Goal: Information Seeking & Learning: Understand process/instructions

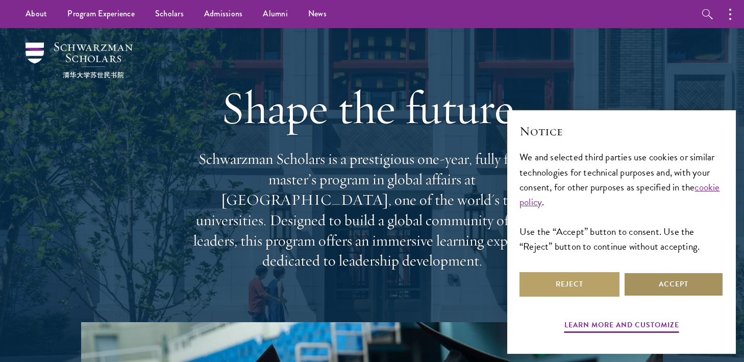
click at [671, 284] on button "Accept" at bounding box center [674, 284] width 100 height 24
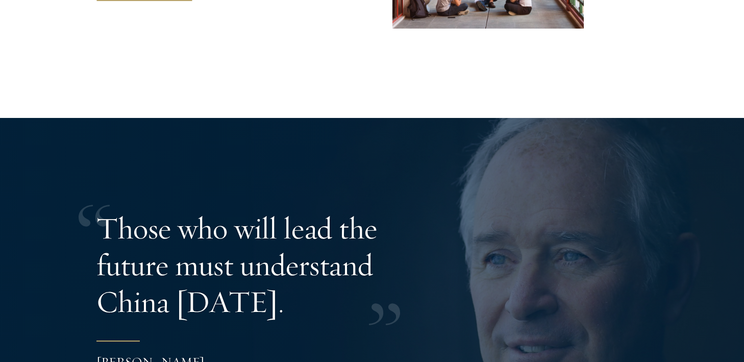
scroll to position [2076, 0]
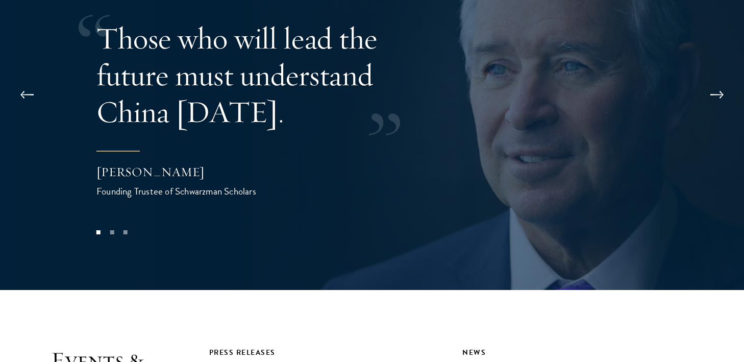
click at [504, 212] on div at bounding box center [372, 109] width 744 height 362
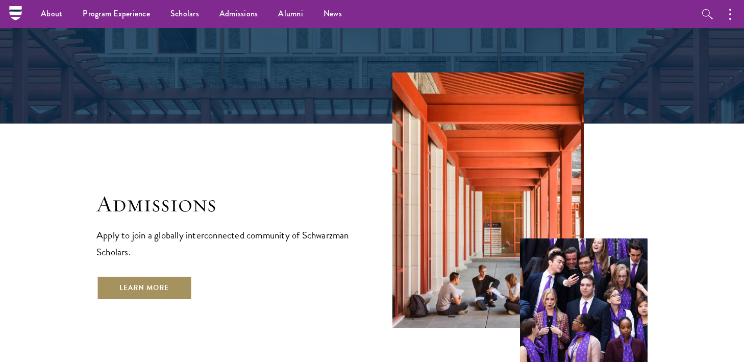
click at [189, 276] on link "Learn More" at bounding box center [143, 288] width 95 height 24
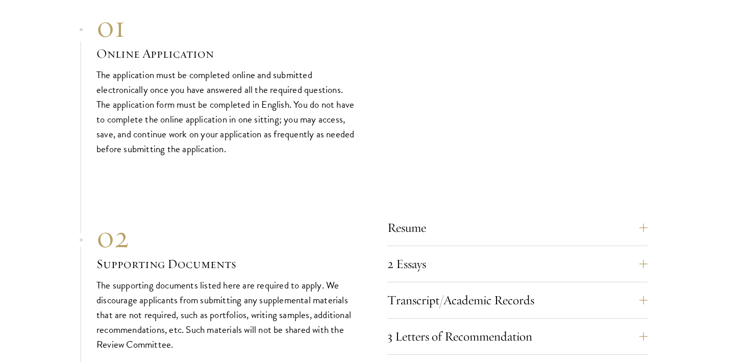
scroll to position [3129, 0]
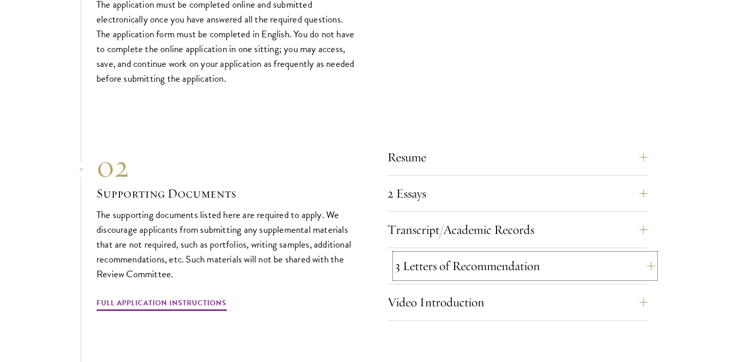
click at [415, 254] on button "3 Letters of Recommendation" at bounding box center [525, 266] width 260 height 24
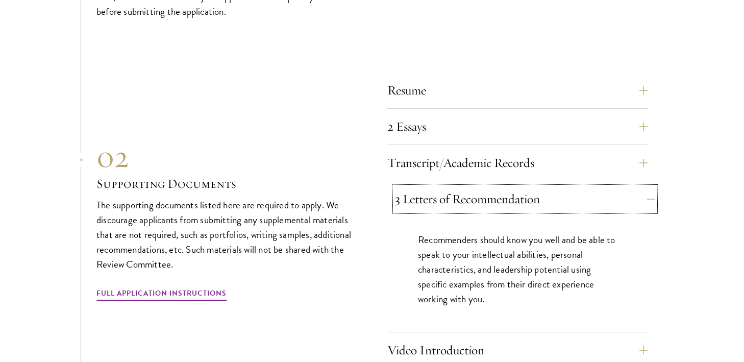
scroll to position [3213, 0]
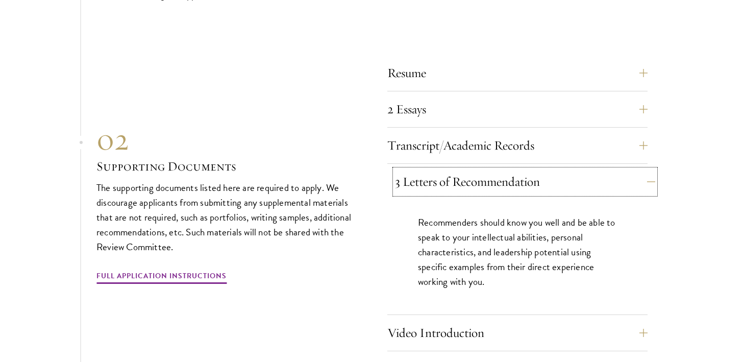
click at [453, 169] on button "3 Letters of Recommendation" at bounding box center [525, 181] width 260 height 24
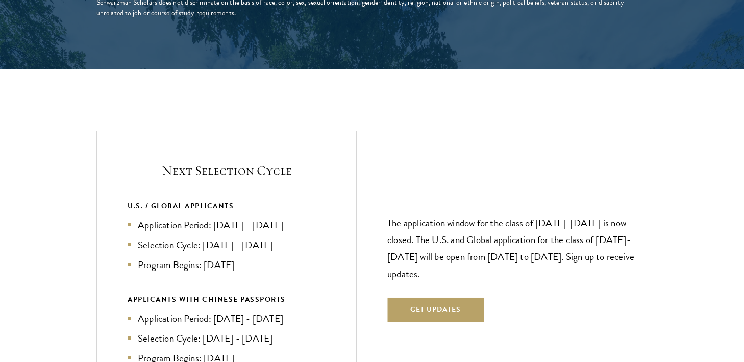
scroll to position [2084, 0]
click at [453, 174] on div "The application window for the class of [DATE]-[DATE] is now closed. The U.S. a…" at bounding box center [517, 263] width 260 height 178
